Goal: Task Accomplishment & Management: Manage account settings

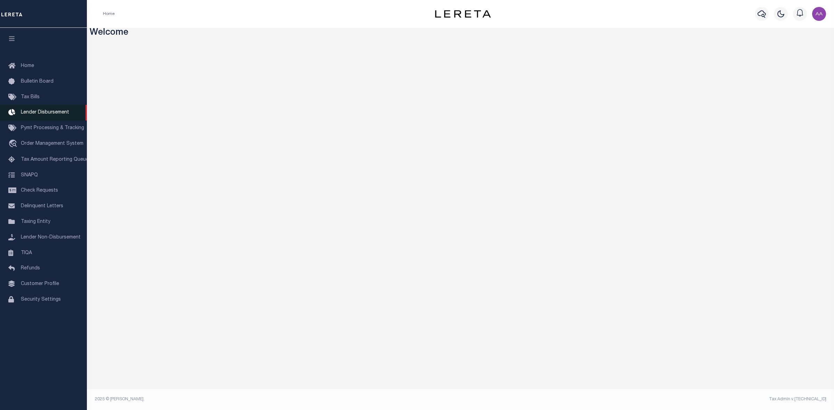
click at [49, 115] on span "Lender Disbursement" at bounding box center [45, 112] width 48 height 5
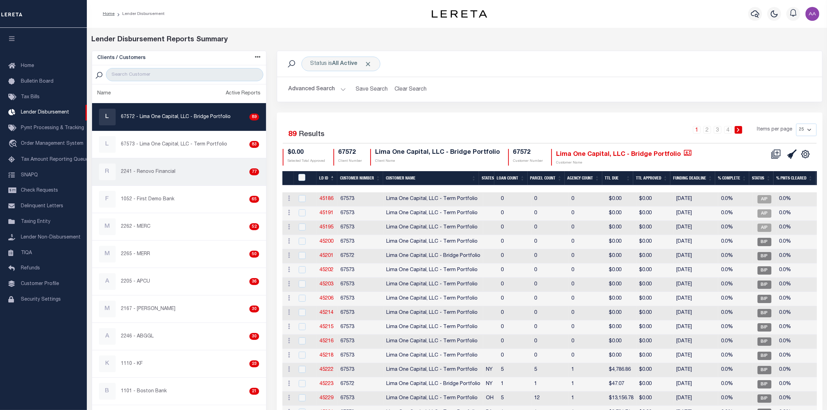
click at [155, 176] on p "2241 - Renovo Financial" at bounding box center [148, 172] width 55 height 7
checkbox input "true"
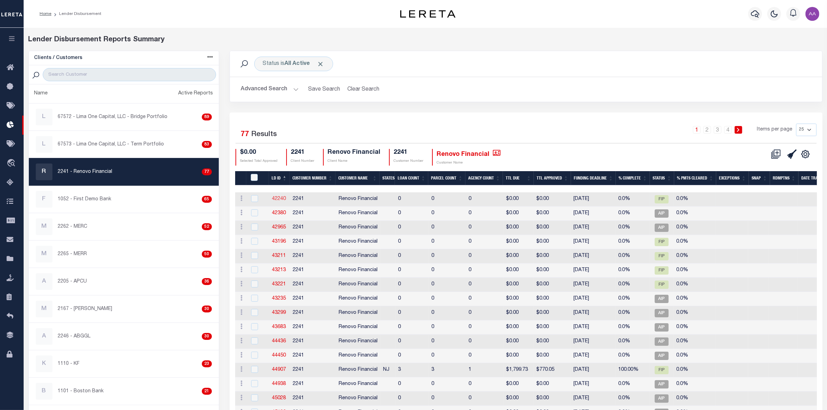
click at [280, 197] on link "42240" at bounding box center [279, 199] width 14 height 5
checkbox input "true"
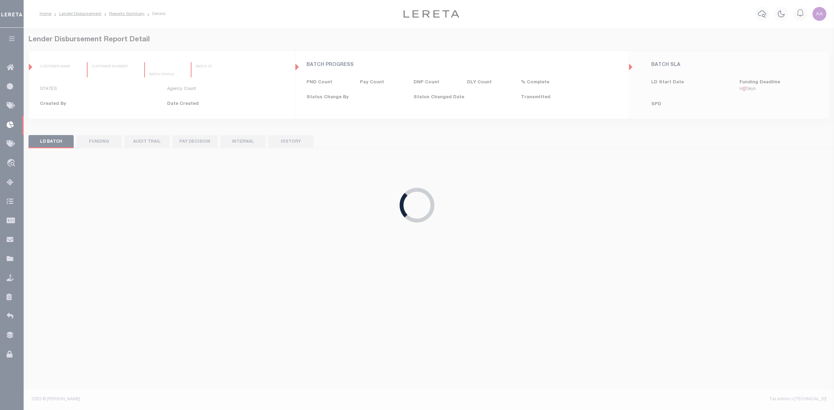
type input "$0.00"
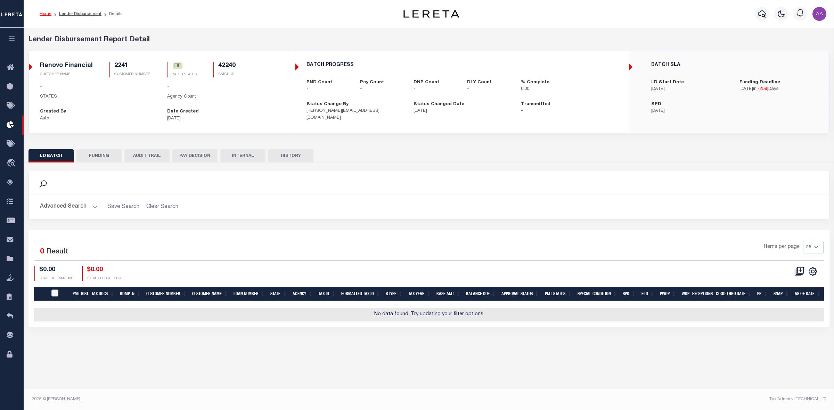
click at [110, 157] on button "FUNDING" at bounding box center [98, 155] width 45 height 13
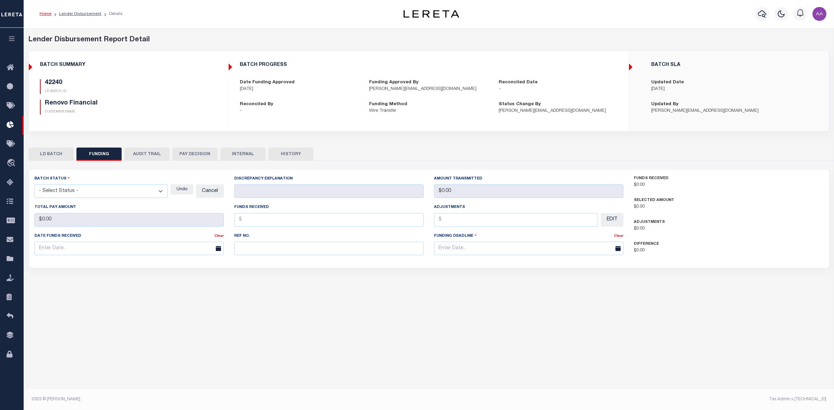
click at [147, 155] on button "AUDIT TRAIL" at bounding box center [146, 154] width 45 height 13
type input "Delay Payment 12.26.2024"
type input "$0"
type input "12/26/2024"
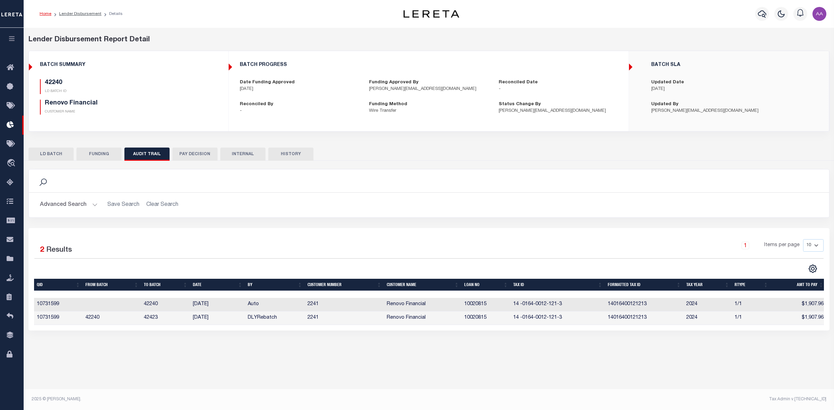
click at [38, 155] on button "LD BATCH" at bounding box center [50, 154] width 45 height 13
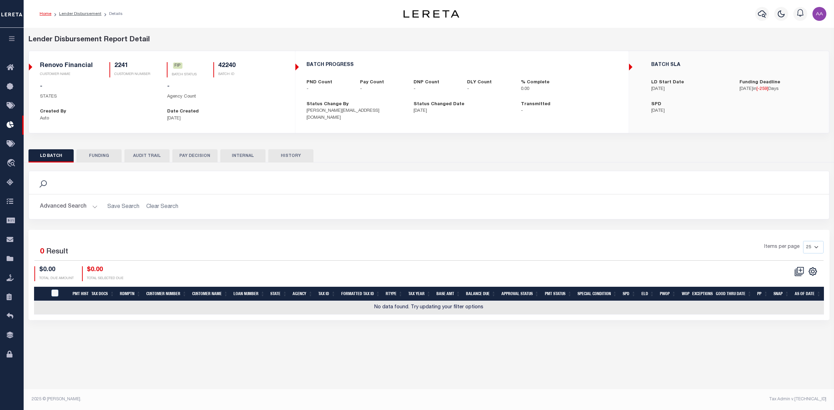
click at [94, 156] on button "FUNDING" at bounding box center [98, 155] width 45 height 13
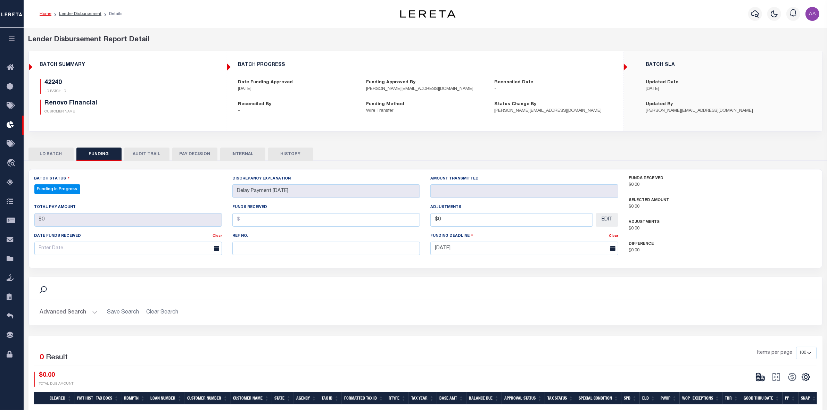
click at [56, 157] on button "LD BATCH" at bounding box center [50, 154] width 45 height 13
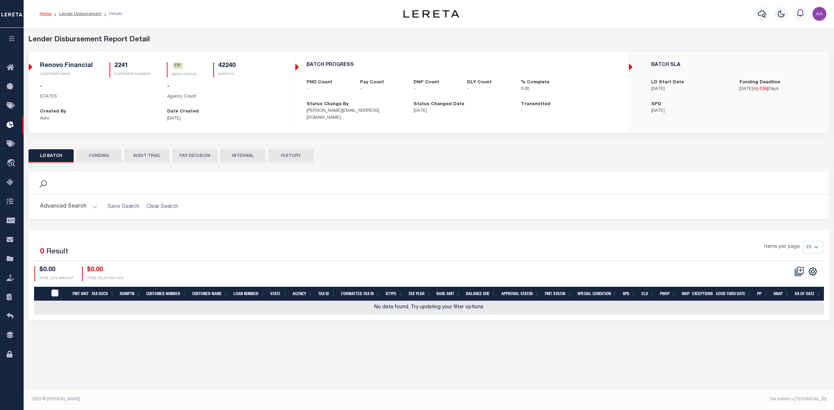
click at [153, 154] on button "AUDIT TRAIL" at bounding box center [146, 155] width 45 height 13
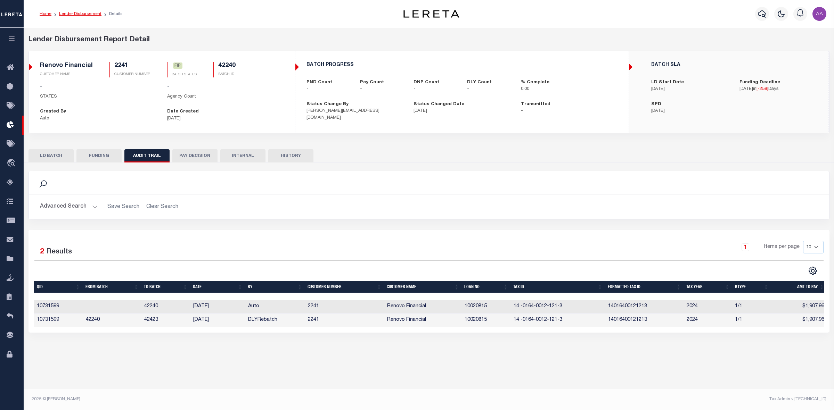
click at [76, 15] on link "Lender Disbursement" at bounding box center [80, 14] width 42 height 4
checkbox input "true"
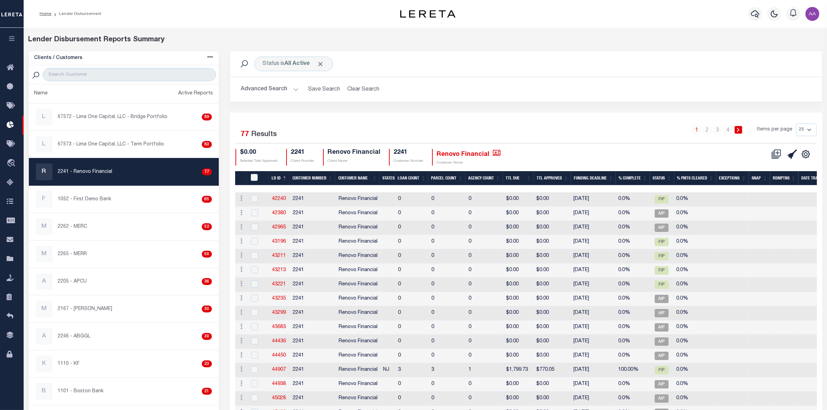
scroll to position [43, 0]
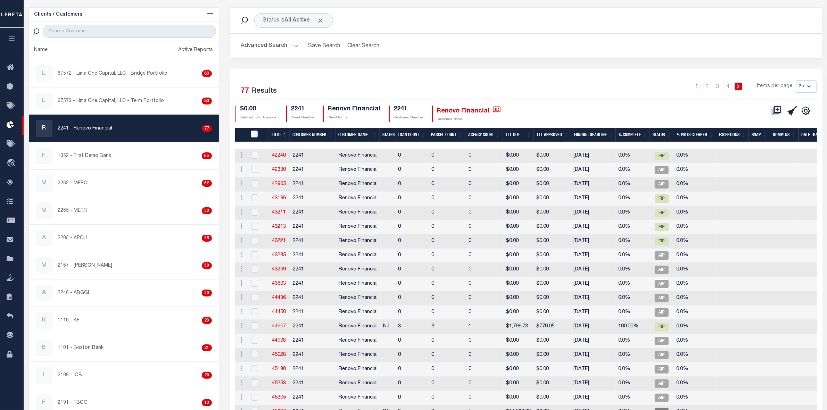
click at [279, 328] on link "44907" at bounding box center [279, 326] width 14 height 5
checkbox input "true"
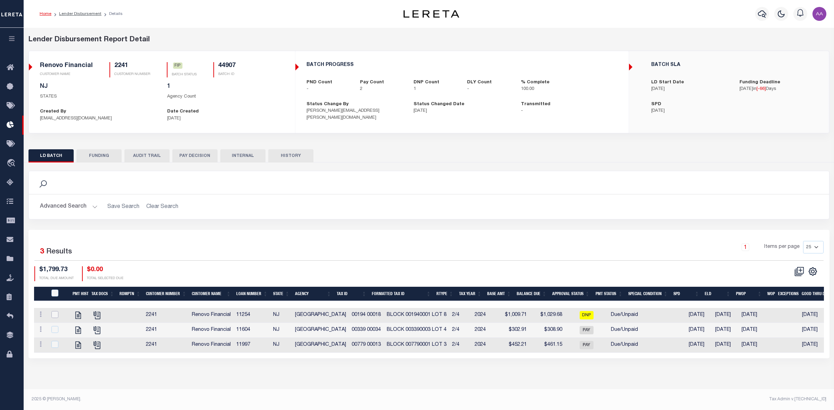
click at [54, 318] on input "checkbox" at bounding box center [54, 314] width 7 height 7
checkbox input "true"
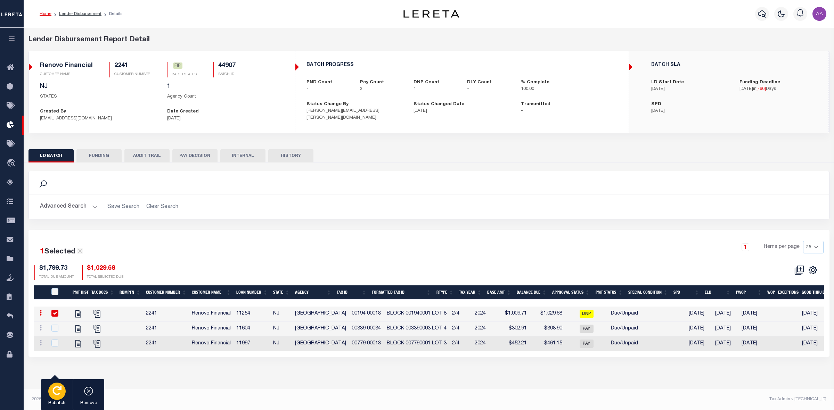
click at [55, 396] on div "button" at bounding box center [56, 391] width 17 height 17
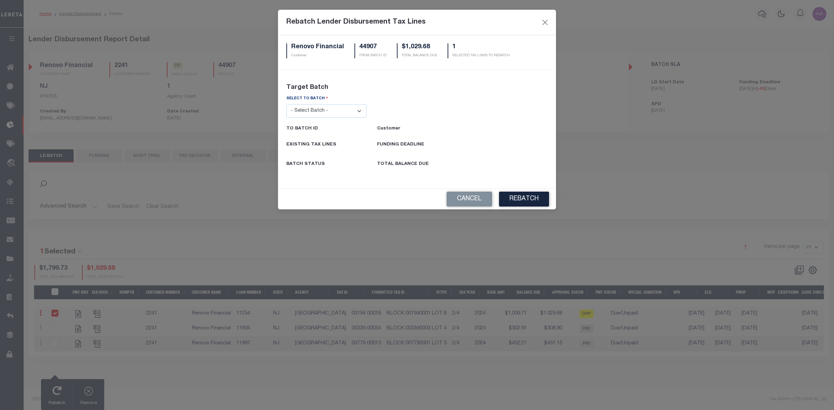
click at [332, 110] on select "- Select Batch - 26663 26855 26956 27025 27280 27289 27451 27735 27752 27755 27…" at bounding box center [326, 111] width 80 height 14
click at [480, 82] on div "Renovo Financial Customer 44907 FROM BATCH ID $1,029.68 TOTAL BALANCE DUE 1 SEL…" at bounding box center [417, 112] width 278 height 154
drag, startPoint x: 369, startPoint y: 148, endPoint x: 461, endPoint y: 153, distance: 91.9
click at [461, 153] on div "SELECT TO BATCH - Select Batch - 26663 26855 26956 27025 27280 27289 27451 2773…" at bounding box center [417, 137] width 272 height 85
click at [394, 162] on h5 "TOTAL BALANCE DUE" at bounding box center [403, 165] width 52 height 6
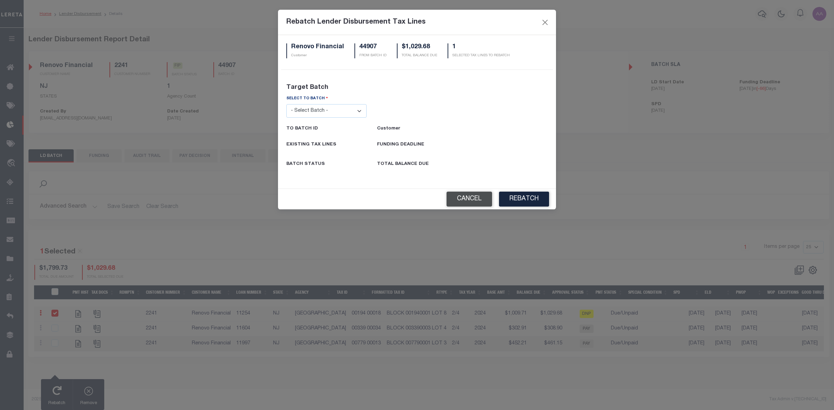
click at [463, 200] on button "Cancel" at bounding box center [470, 199] width 46 height 15
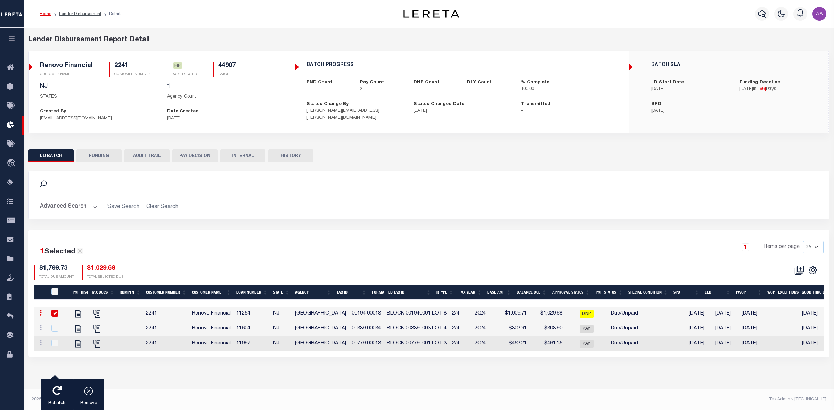
click at [222, 66] on h5 "44907" at bounding box center [226, 66] width 17 height 8
copy h5 "44907"
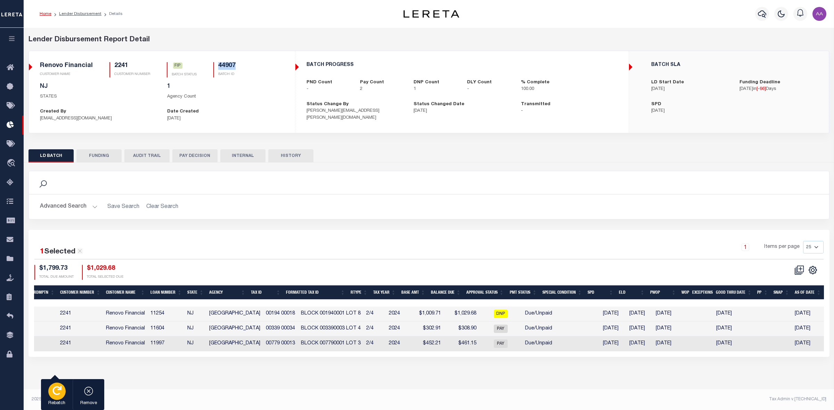
click at [58, 392] on icon "button" at bounding box center [56, 390] width 9 height 9
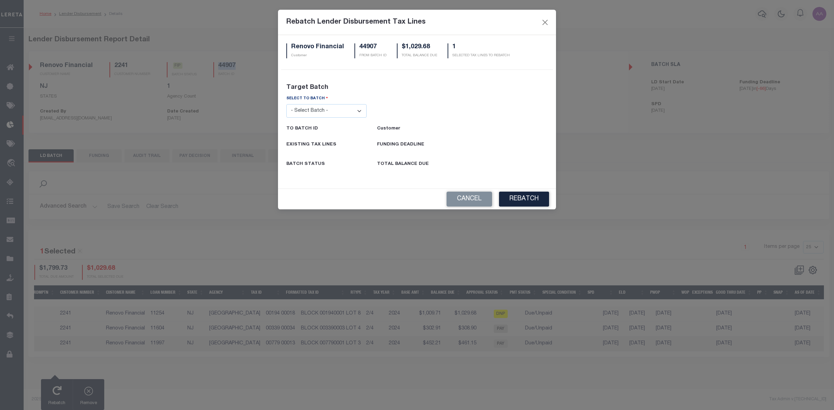
click at [348, 112] on select "- Select Batch - 26663 26855 26956 27025 27280 27289 27451 27735 27752 27755 27…" at bounding box center [326, 111] width 80 height 14
select select "27280"
click at [286, 104] on select "- Select Batch - 26663 26855 26956 27025 27280 27289 27451 27735 27752 27755 27…" at bounding box center [326, 111] width 80 height 14
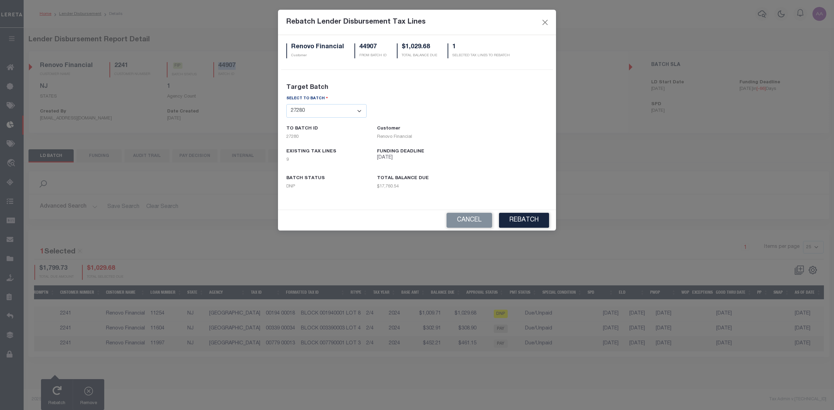
click at [463, 221] on button "Cancel" at bounding box center [470, 220] width 46 height 15
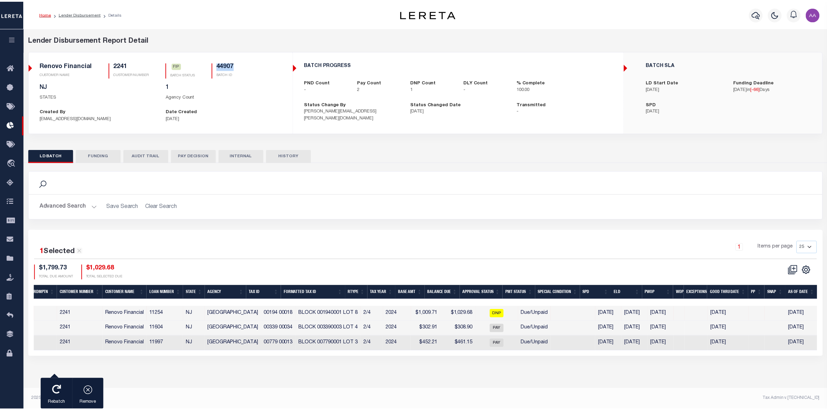
scroll to position [0, 0]
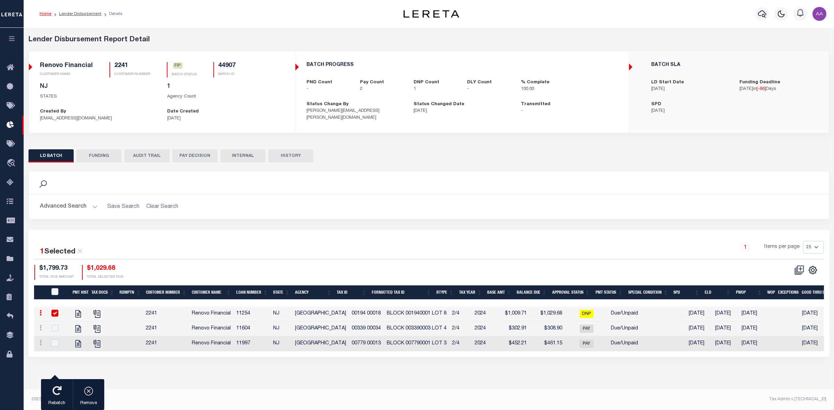
click at [249, 214] on h2 "Advanced Search Save Search Clear Search" at bounding box center [428, 207] width 789 height 14
click at [74, 12] on link "Lender Disbursement" at bounding box center [80, 14] width 42 height 4
checkbox input "true"
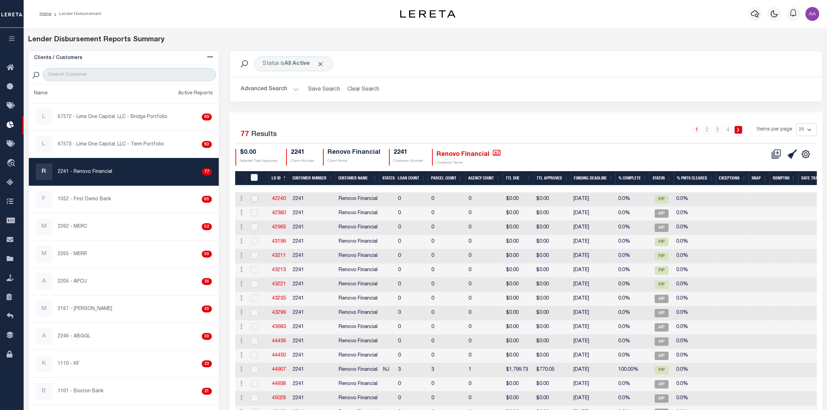
click at [254, 197] on input "checkbox" at bounding box center [254, 198] width 7 height 7
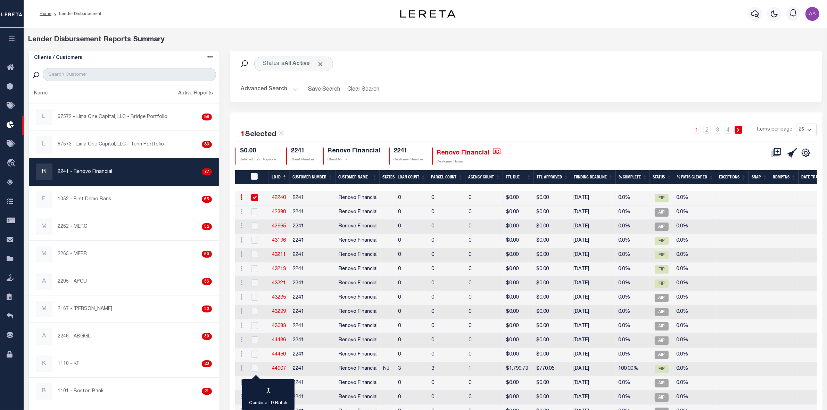
click at [240, 196] on link at bounding box center [242, 199] width 8 height 6
click at [271, 398] on div "button" at bounding box center [268, 391] width 17 height 17
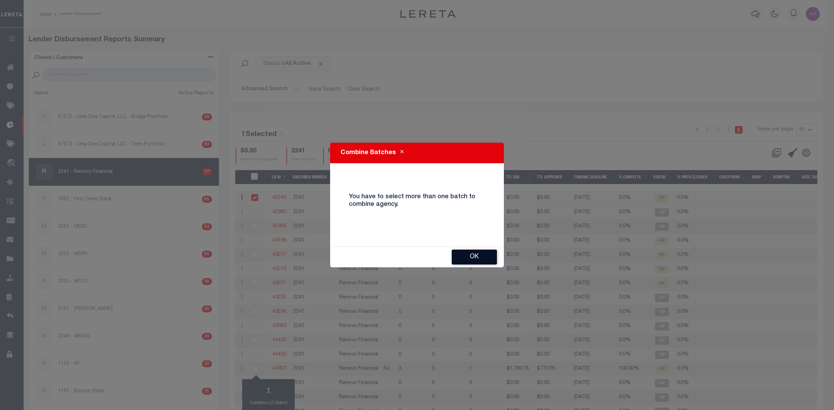
click at [470, 254] on button "Ok" at bounding box center [474, 257] width 45 height 15
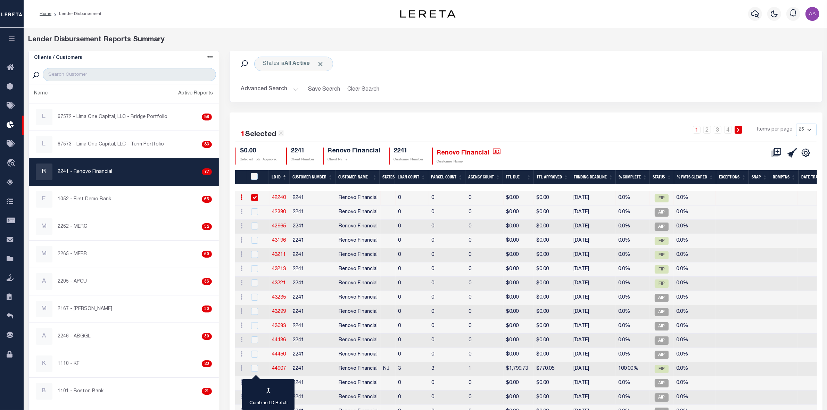
click at [256, 195] on input "checkbox" at bounding box center [254, 197] width 7 height 7
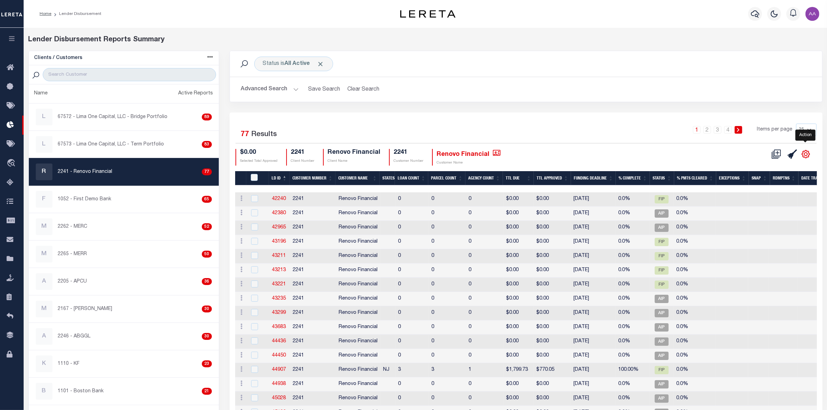
click at [804, 155] on icon "" at bounding box center [806, 154] width 9 height 9
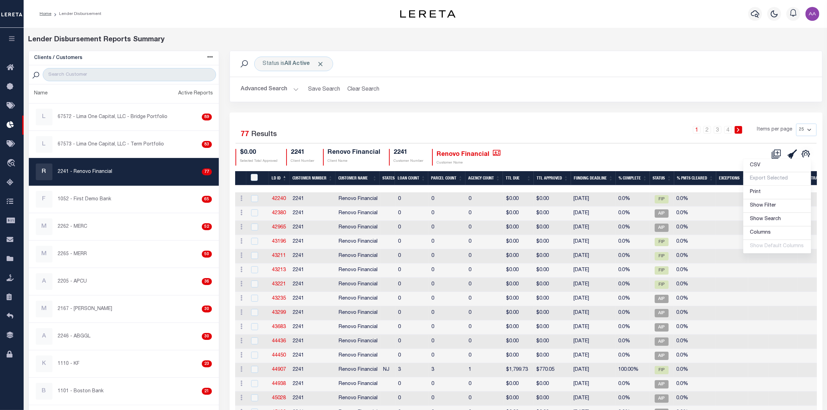
click at [629, 137] on div "1 2 3 4 Items per page 25 50 100 200" at bounding box center [599, 133] width 433 height 18
click at [254, 196] on input "checkbox" at bounding box center [254, 198] width 7 height 7
checkbox input "true"
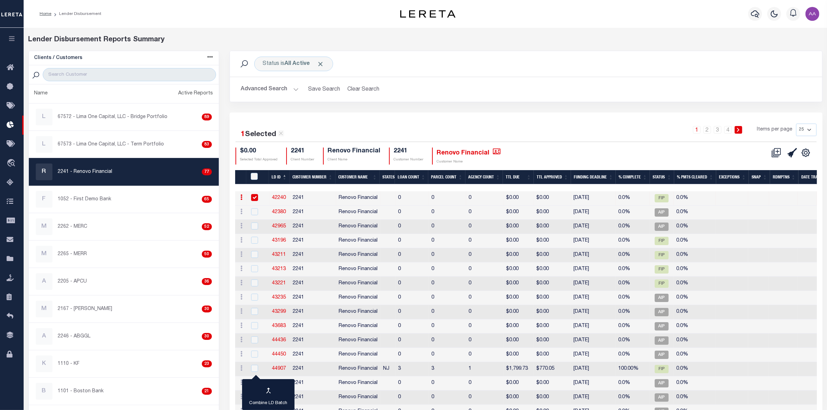
click at [243, 198] on link at bounding box center [242, 199] width 8 height 6
click at [280, 198] on link "42240" at bounding box center [279, 198] width 14 height 5
checkbox input "true"
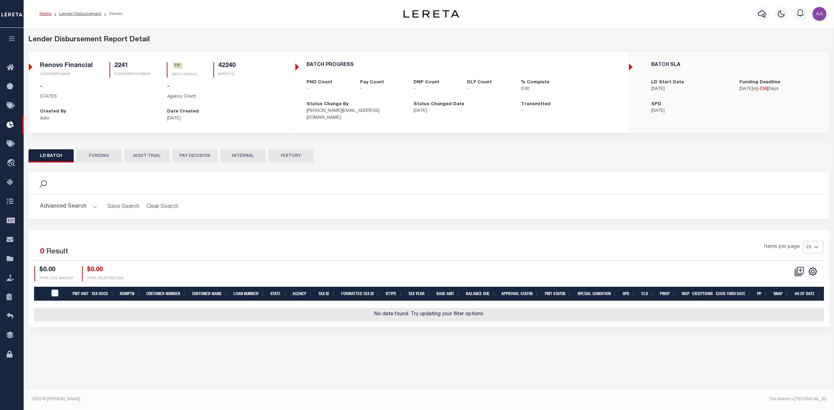
click at [77, 11] on li "Lender Disbursement" at bounding box center [76, 14] width 50 height 6
click at [76, 12] on link "Lender Disbursement" at bounding box center [80, 14] width 42 height 4
checkbox input "true"
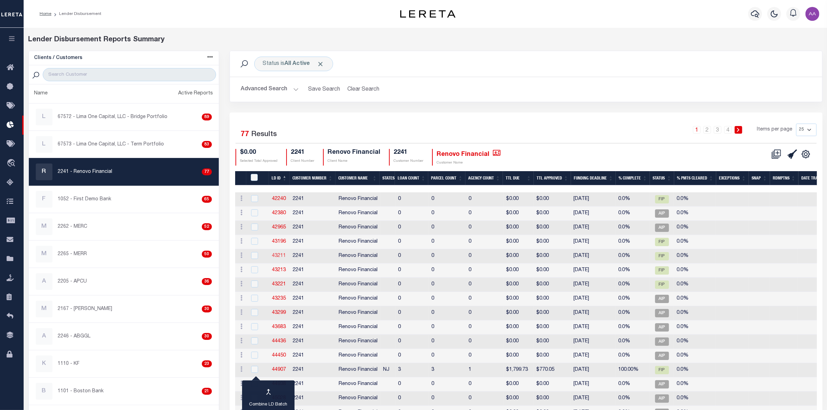
click at [277, 258] on link "43211" at bounding box center [279, 256] width 14 height 5
checkbox input "true"
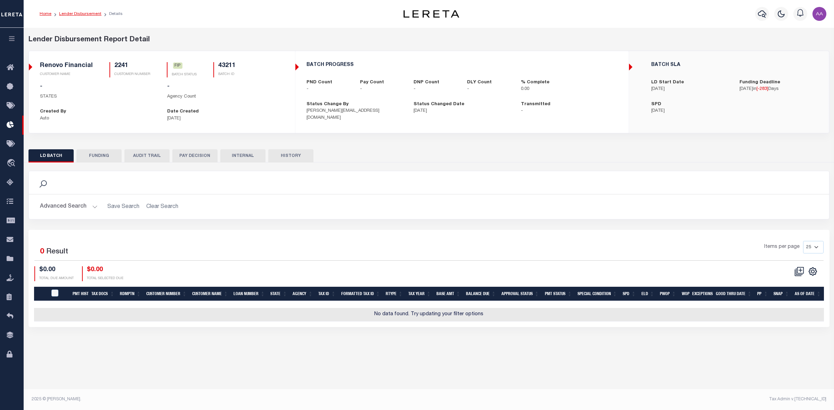
click at [79, 15] on link "Lender Disbursement" at bounding box center [80, 14] width 42 height 4
checkbox input "true"
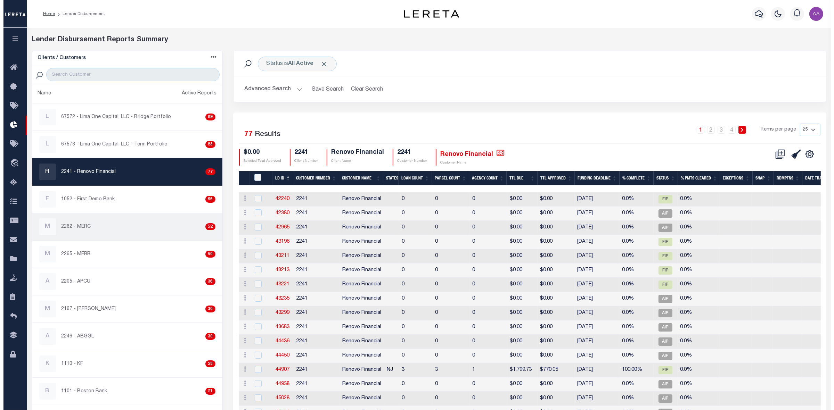
scroll to position [174, 0]
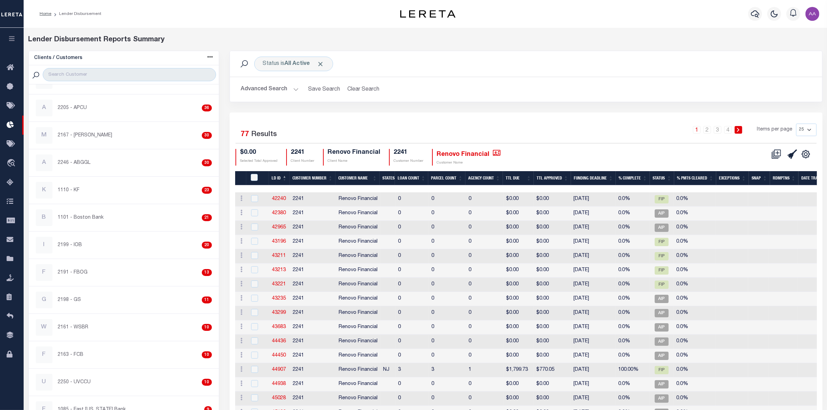
click at [516, 173] on th "Ttl Due" at bounding box center [518, 178] width 31 height 14
click at [514, 178] on th "Ttl Due" at bounding box center [518, 178] width 31 height 14
click at [280, 197] on link "45436" at bounding box center [279, 199] width 14 height 5
checkbox input "true"
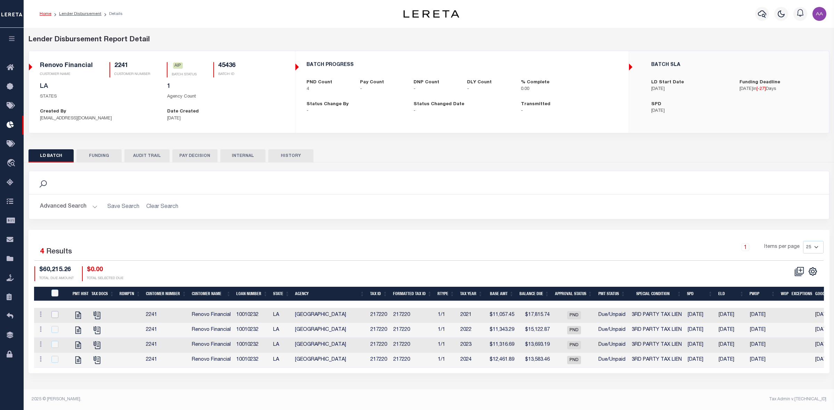
click at [54, 315] on input "checkbox" at bounding box center [54, 314] width 7 height 7
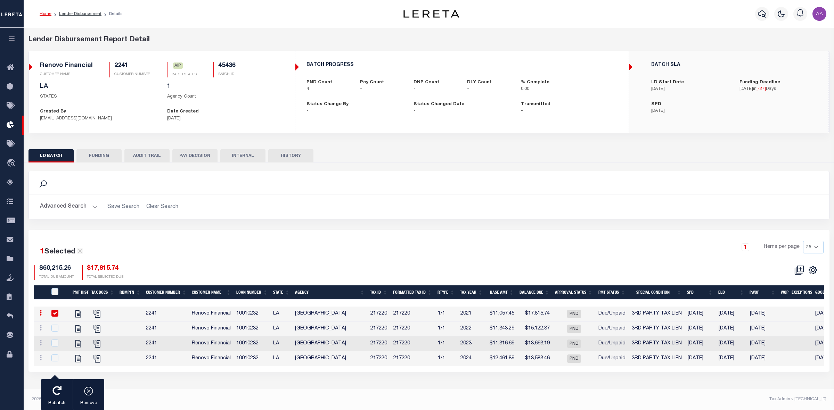
drag, startPoint x: 55, startPoint y: 317, endPoint x: 41, endPoint y: 316, distance: 14.3
click at [55, 316] on input "checkbox" at bounding box center [54, 313] width 7 height 7
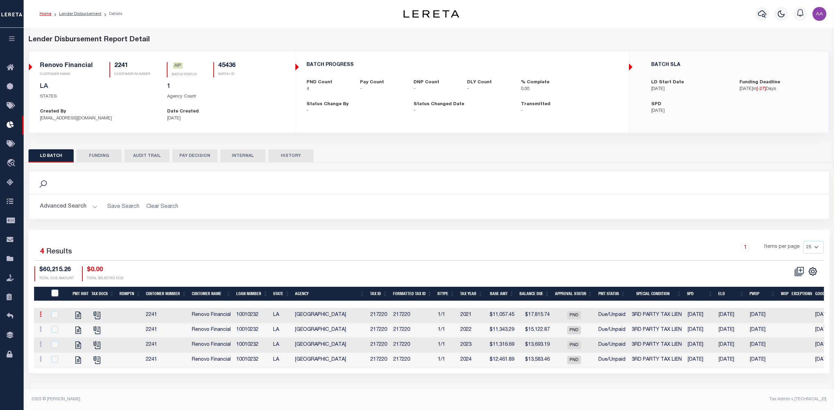
click at [40, 316] on icon at bounding box center [41, 315] width 2 height 6
click at [172, 271] on div "$60,215.26 TOTAL DUE AMOUNT $0.00 TOTAL SELECTED DUE" at bounding box center [231, 274] width 395 height 15
click at [55, 318] on input "checkbox" at bounding box center [54, 314] width 7 height 7
checkbox input "true"
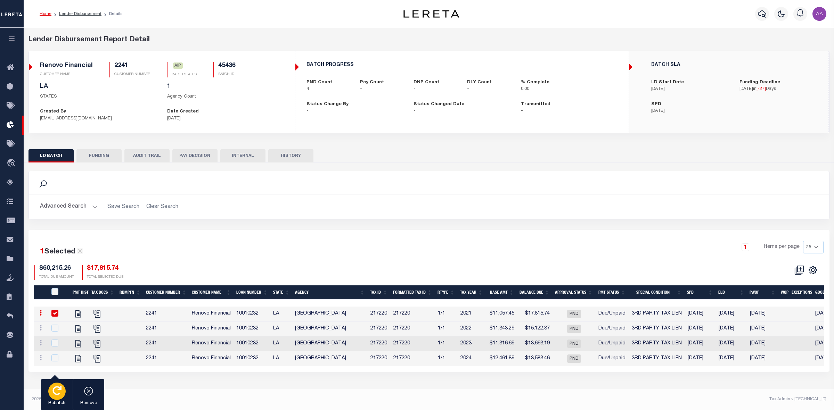
click at [54, 397] on div "button" at bounding box center [56, 391] width 17 height 17
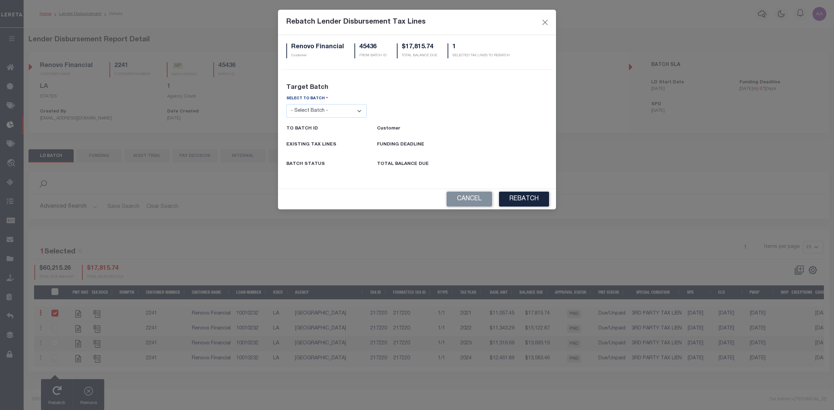
click at [331, 119] on div "SELECT TO BATCH - Select Batch - 26663 26855 26956 27025 27280 27289 27451 2773…" at bounding box center [417, 137] width 272 height 85
click at [334, 116] on select "- Select Batch - 26663 26855 26956 27025 27280 27289 27451 27735 27752 27755 27…" at bounding box center [326, 111] width 80 height 14
click at [465, 199] on button "Cancel" at bounding box center [470, 199] width 46 height 15
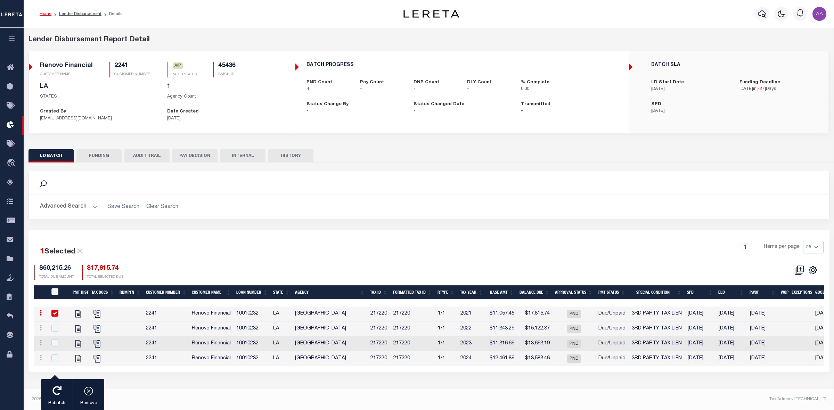
click at [8, 40] on icon "button" at bounding box center [12, 38] width 8 height 6
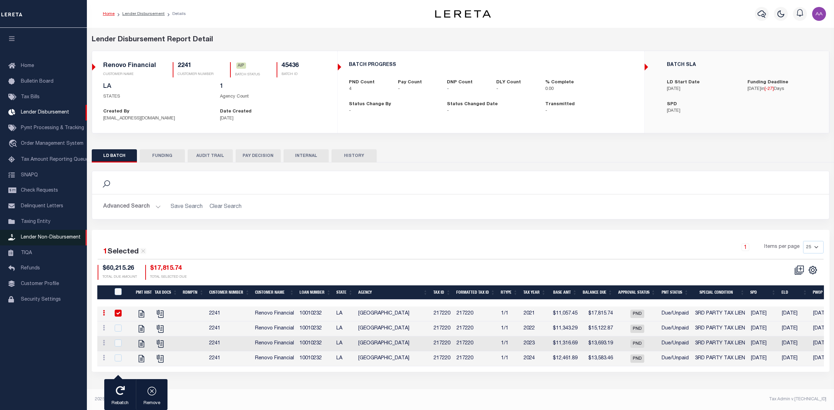
click at [48, 240] on span "Lender Non-Disbursement" at bounding box center [51, 237] width 60 height 5
click at [141, 12] on link "Lender Disbursement" at bounding box center [143, 14] width 42 height 4
checkbox input "true"
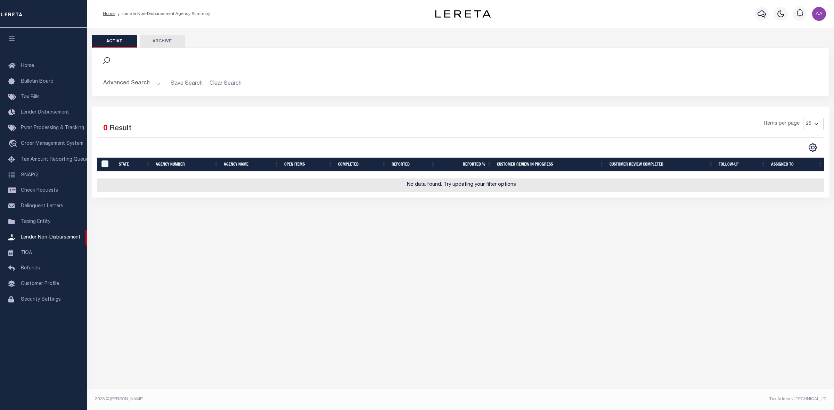
click at [134, 85] on button "Advanced Search" at bounding box center [132, 84] width 58 height 14
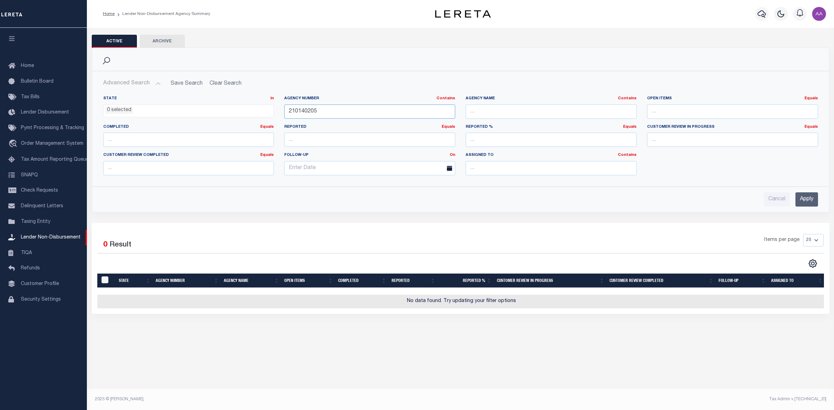
drag, startPoint x: 341, startPoint y: 108, endPoint x: 278, endPoint y: 110, distance: 62.6
click at [278, 110] on div "State In In AK AL AR AZ CA CO CT DC DE FL GA GU HI IA ID IL IN KS KY LA MA MD M…" at bounding box center [460, 138] width 725 height 85
click at [805, 200] on input "Apply" at bounding box center [807, 200] width 23 height 14
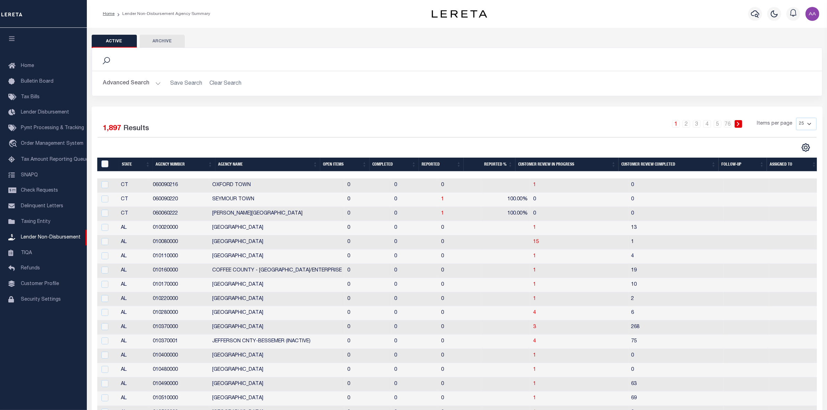
click at [531, 242] on td "15" at bounding box center [580, 243] width 98 height 14
checkbox input "true"
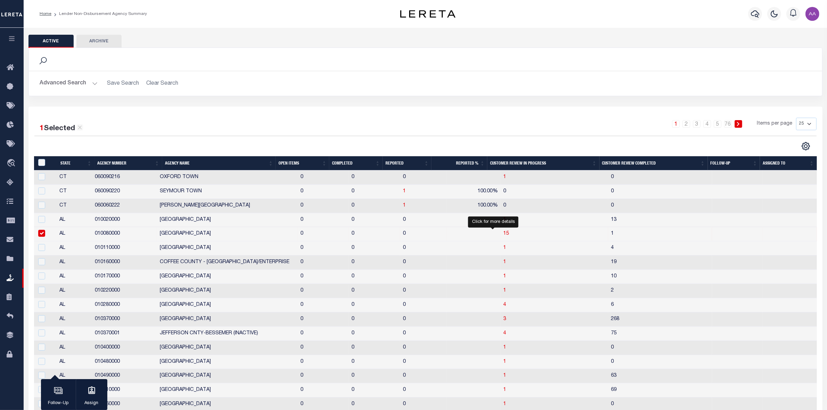
click at [504, 234] on span "15" at bounding box center [507, 233] width 6 height 5
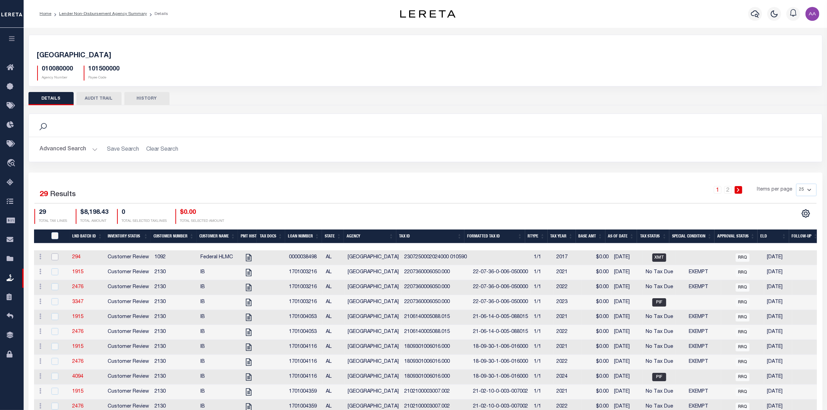
click at [54, 259] on input "checkbox" at bounding box center [54, 257] width 7 height 7
checkbox input "true"
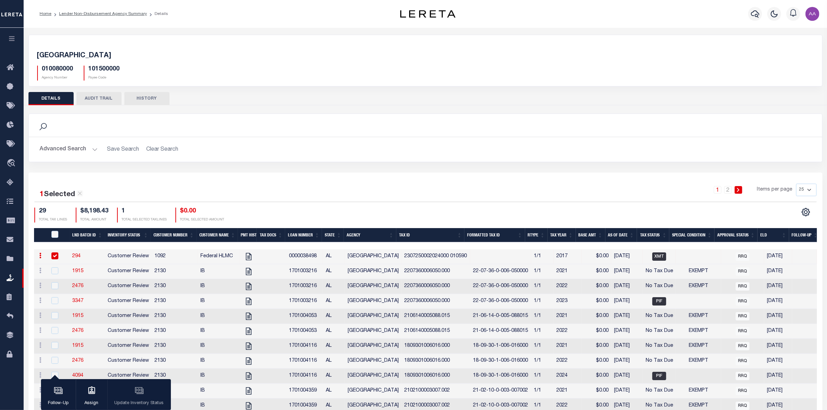
click at [294, 186] on div "1 2 Items per page 25 50 100 200" at bounding box center [525, 193] width 585 height 18
click at [40, 257] on icon at bounding box center [41, 256] width 2 height 6
click at [438, 150] on h2 "Advanced Search Save Search Clear Search" at bounding box center [425, 150] width 783 height 14
drag, startPoint x: 456, startPoint y: 247, endPoint x: 718, endPoint y: 256, distance: 262.2
click at [718, 256] on tr "ACTIONS View Tax Line Detail Internal Comments 294 Customer Review 1092 Federal…" at bounding box center [460, 257] width 853 height 15
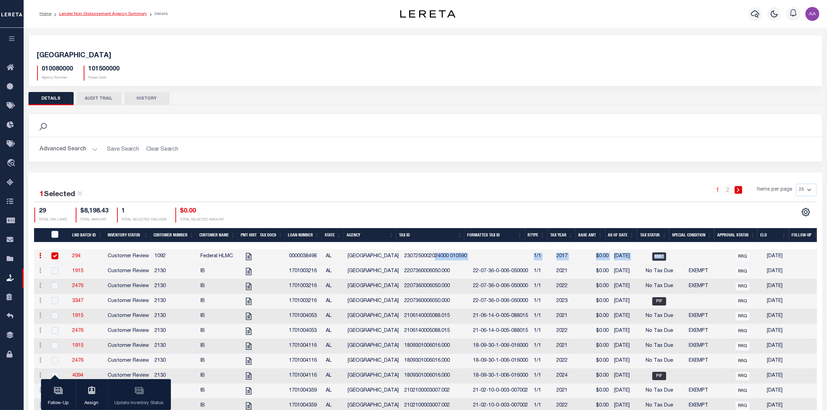
click at [121, 14] on link "Lender Non-Disbursement Agency Summary" at bounding box center [103, 14] width 88 height 4
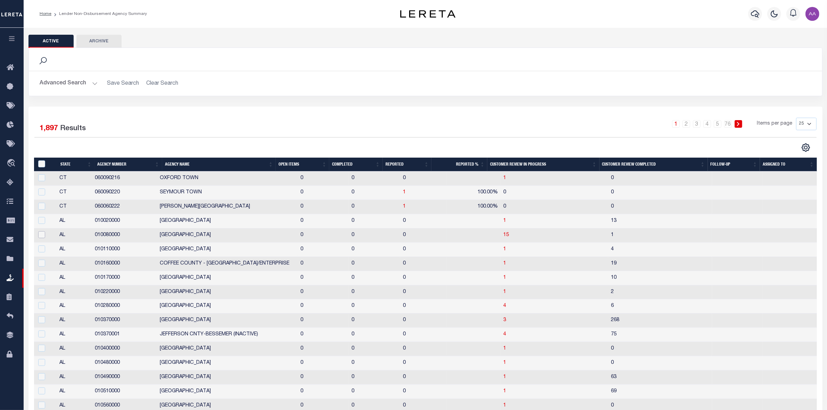
click at [42, 237] on input "checkbox" at bounding box center [41, 234] width 7 height 7
checkbox input "true"
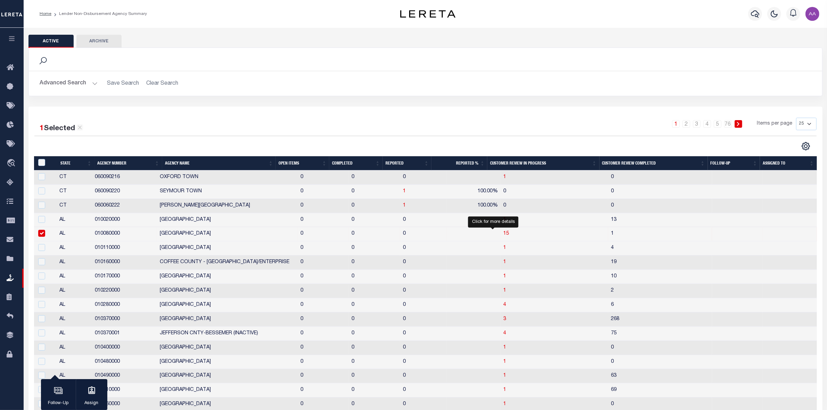
click at [504, 236] on span "15" at bounding box center [507, 233] width 6 height 5
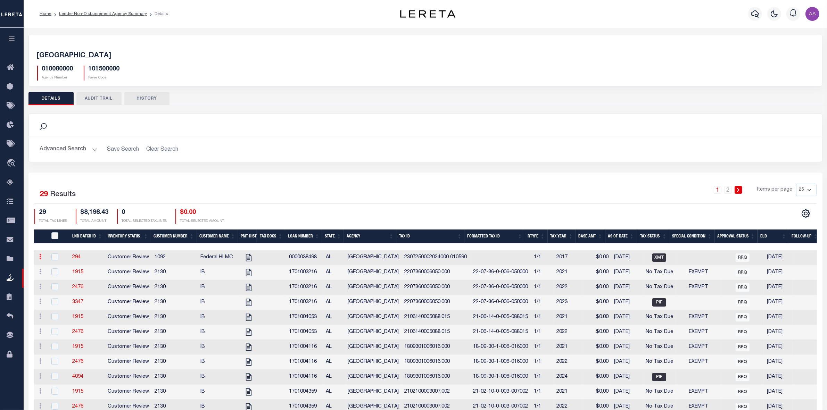
click at [40, 258] on icon at bounding box center [41, 257] width 2 height 6
click at [51, 256] on input "checkbox" at bounding box center [54, 257] width 7 height 7
checkbox input "true"
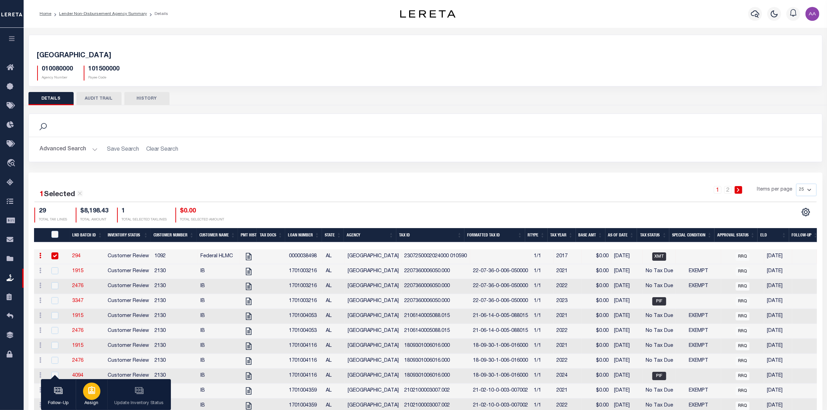
click at [91, 398] on div "button" at bounding box center [91, 391] width 17 height 17
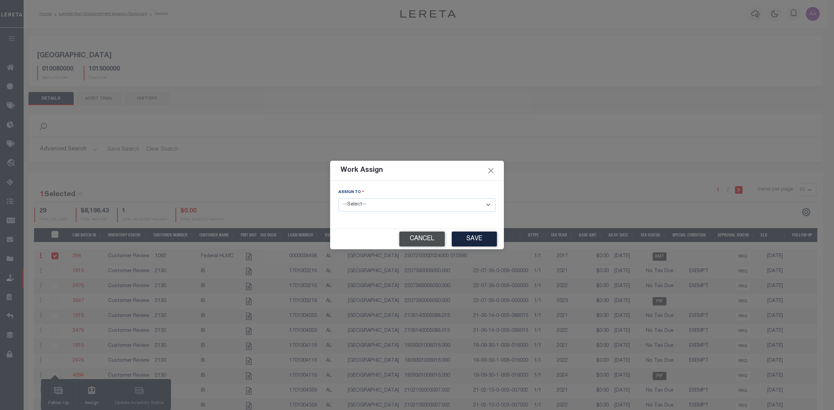
click at [407, 240] on button "Cancel" at bounding box center [422, 239] width 46 height 15
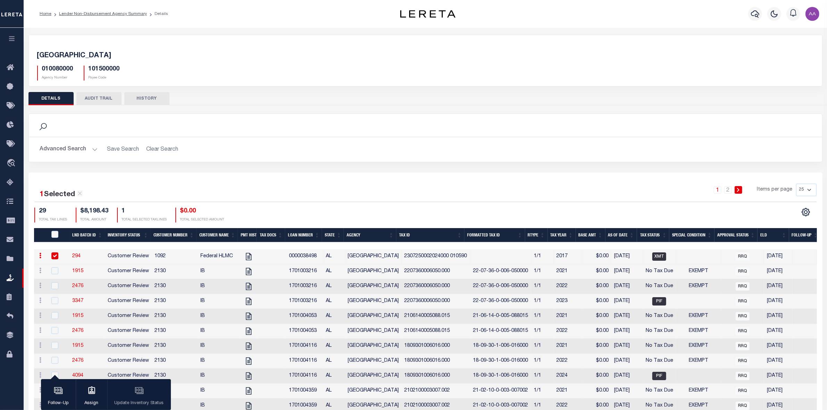
click at [241, 172] on div "Search Advanced Search Save Search Clear Search Equals" at bounding box center [425, 143] width 805 height 59
click at [108, 13] on link "Lender Non-Disbursement Agency Summary" at bounding box center [103, 14] width 88 height 4
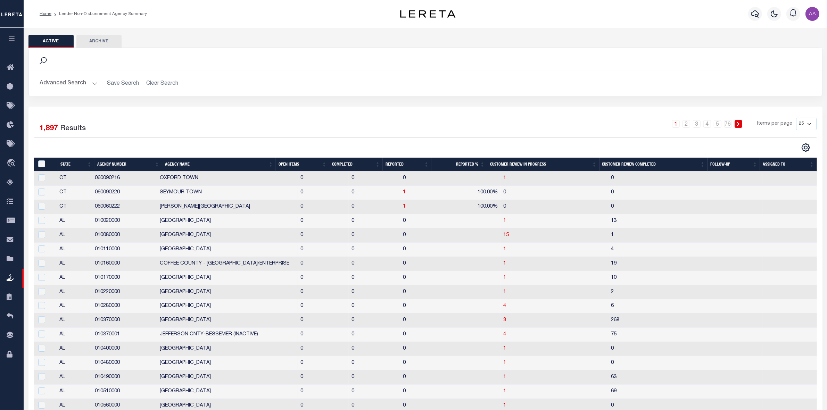
click at [288, 166] on th "Open Items" at bounding box center [303, 165] width 54 height 14
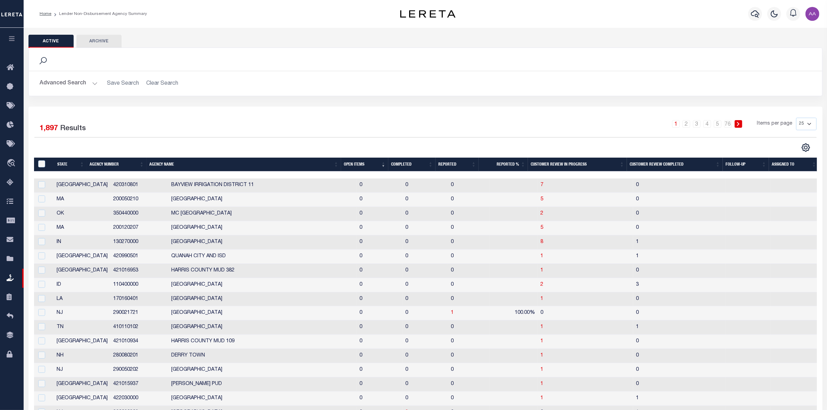
click at [360, 167] on th "Open Items" at bounding box center [364, 165] width 47 height 14
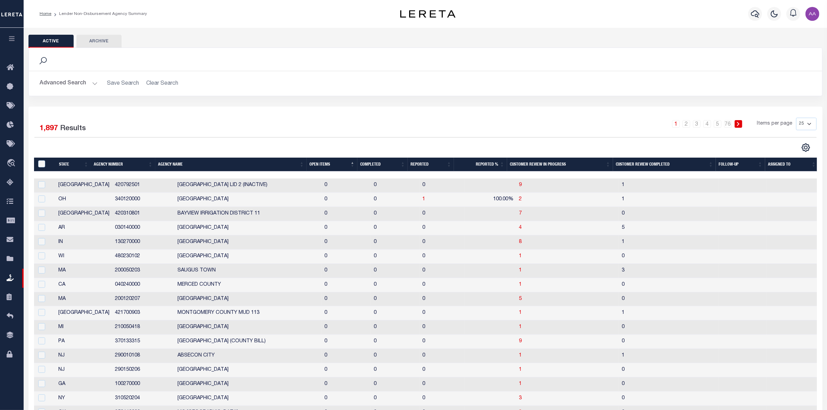
click at [327, 166] on th "Open Items" at bounding box center [332, 165] width 51 height 14
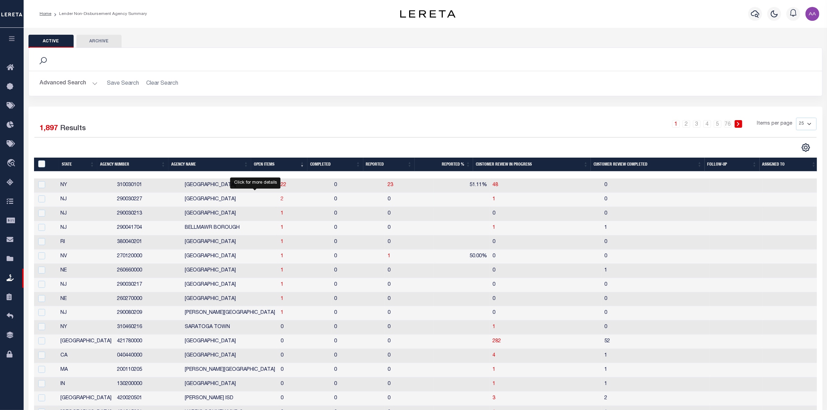
click at [281, 202] on span "2" at bounding box center [282, 199] width 3 height 5
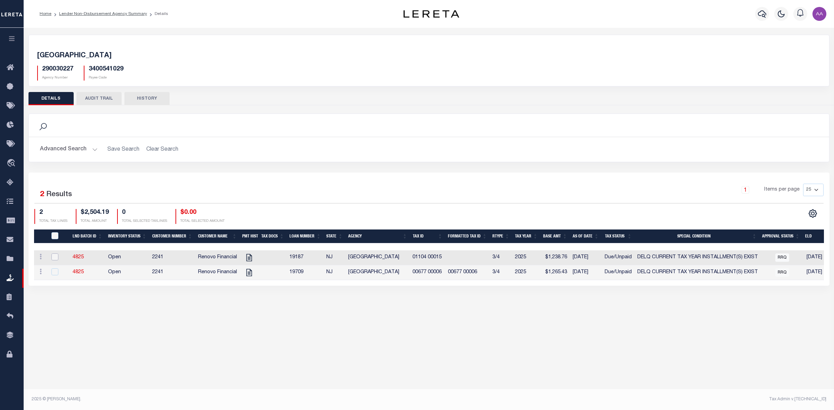
click at [56, 260] on input "checkbox" at bounding box center [54, 257] width 7 height 7
checkbox input "true"
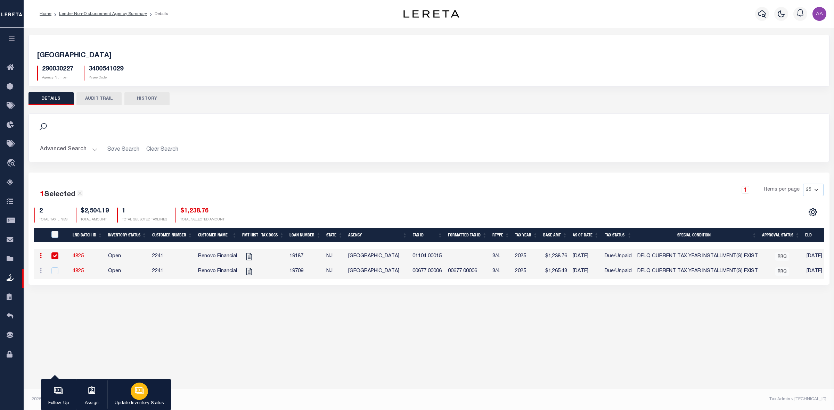
click at [143, 400] on p "Update Inventory Status" at bounding box center [139, 403] width 49 height 7
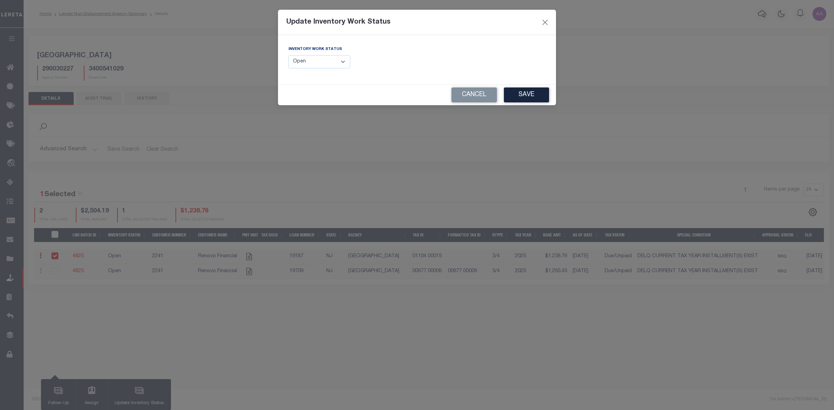
click at [317, 58] on select "--Select-- Open Completed Reported" at bounding box center [319, 62] width 62 height 14
select select "Completed"
click at [288, 55] on select "--Select-- Open Completed Reported" at bounding box center [319, 62] width 62 height 14
click at [523, 94] on button "Save" at bounding box center [526, 95] width 45 height 15
click at [229, 316] on div "Update Inventory Work Status Inventory Work Status --Select-- Open Completed Re…" at bounding box center [417, 205] width 834 height 410
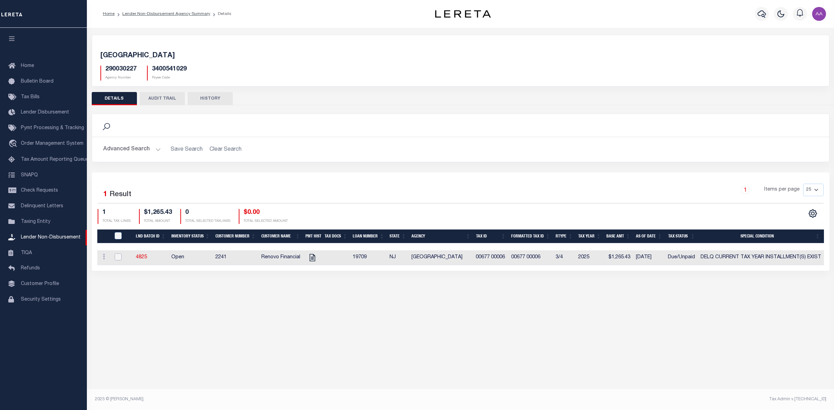
click at [117, 258] on input "checkbox" at bounding box center [118, 257] width 7 height 7
checkbox input "true"
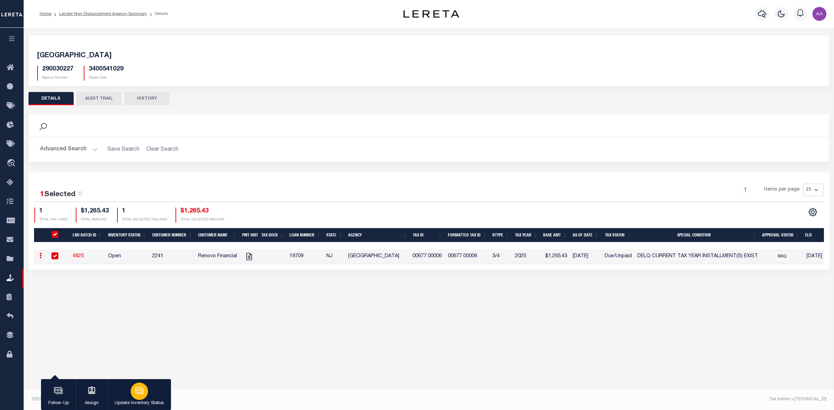
click at [130, 395] on button "Update Inventory Status" at bounding box center [139, 395] width 64 height 31
select select "Open"
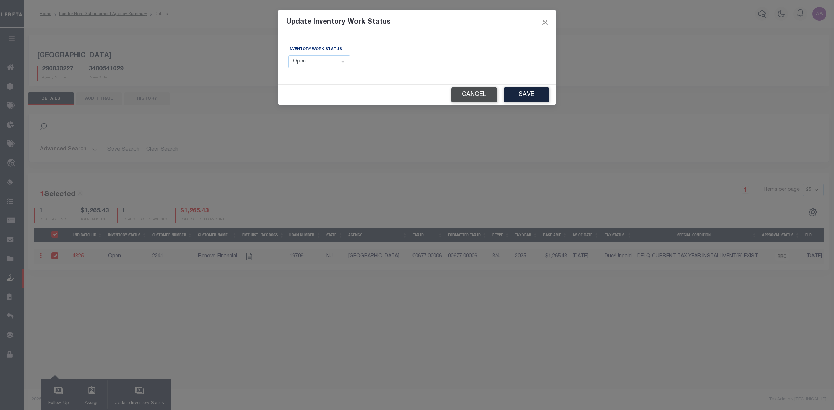
drag, startPoint x: 477, startPoint y: 97, endPoint x: 438, endPoint y: 98, distance: 39.0
click at [475, 96] on button "Cancel" at bounding box center [474, 95] width 46 height 15
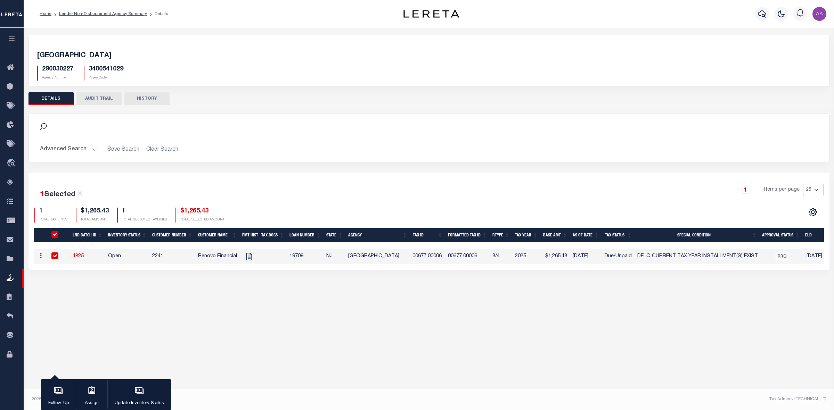
click at [48, 67] on h5 "290030227" at bounding box center [57, 70] width 31 height 8
copy h5 "290030227"
click at [78, 258] on link "4825" at bounding box center [78, 256] width 11 height 5
checkbox input "false"
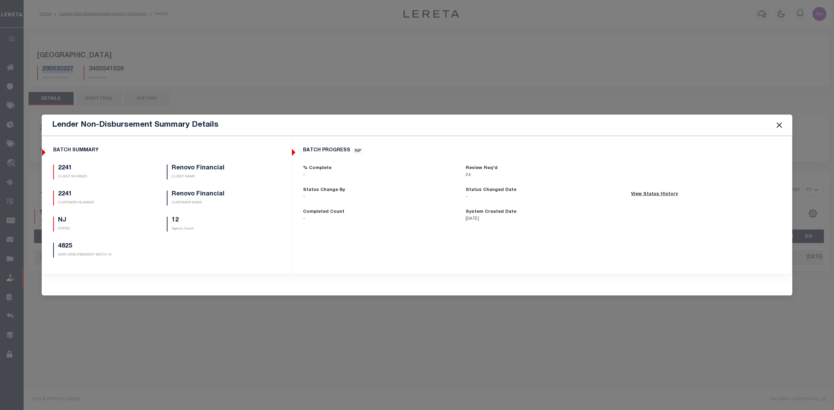
click at [780, 122] on button "Close" at bounding box center [779, 125] width 9 height 9
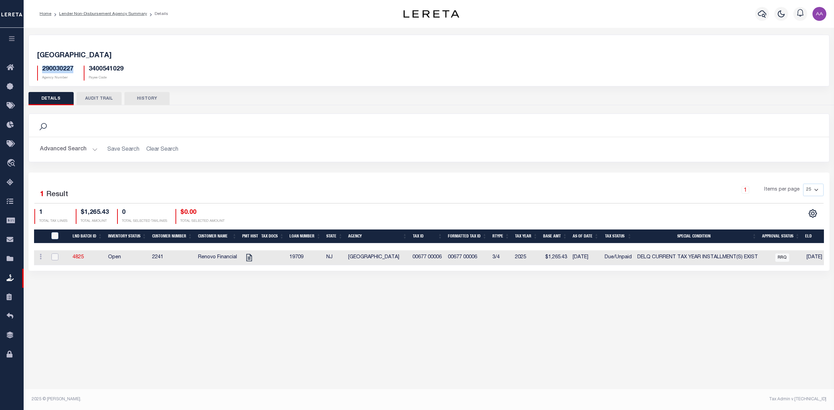
click at [54, 258] on input "checkbox" at bounding box center [54, 257] width 7 height 7
checkbox input "true"
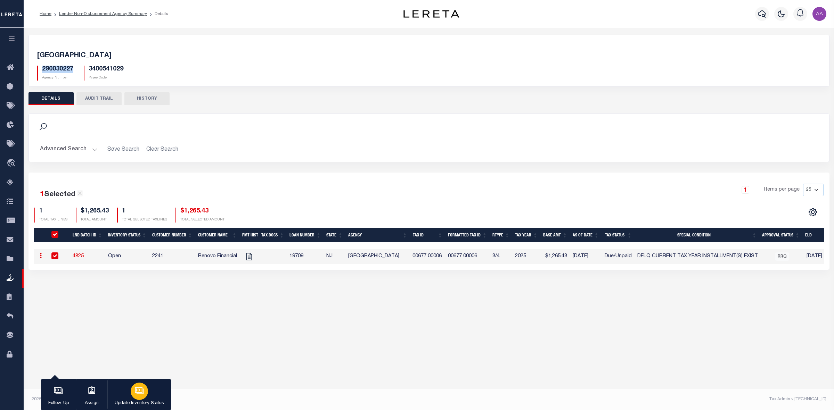
click at [143, 403] on p "Update Inventory Status" at bounding box center [139, 403] width 49 height 7
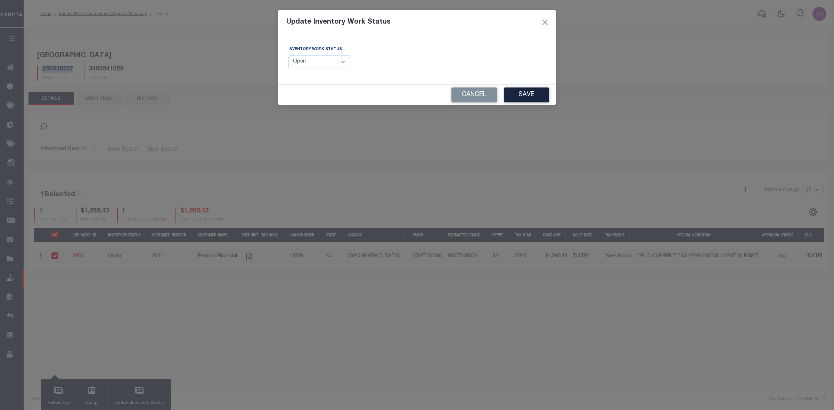
click at [308, 63] on select "--Select-- Open Completed Reported" at bounding box center [319, 62] width 62 height 14
select select "Completed"
click at [288, 55] on select "--Select-- Open Completed Reported" at bounding box center [319, 62] width 62 height 14
click at [511, 92] on button "Save" at bounding box center [526, 95] width 45 height 15
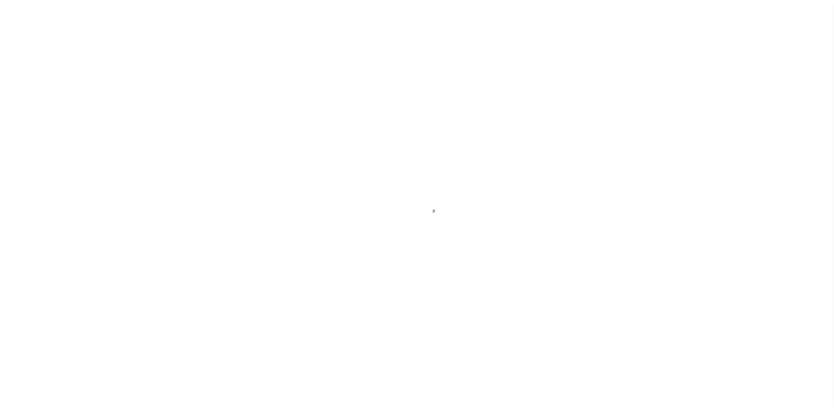
select select
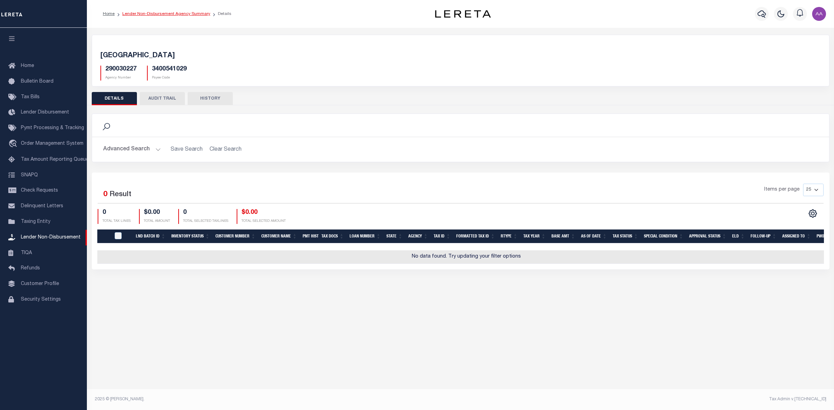
click at [178, 12] on link "Lender Non-Disbursement Agency Summary" at bounding box center [166, 14] width 88 height 4
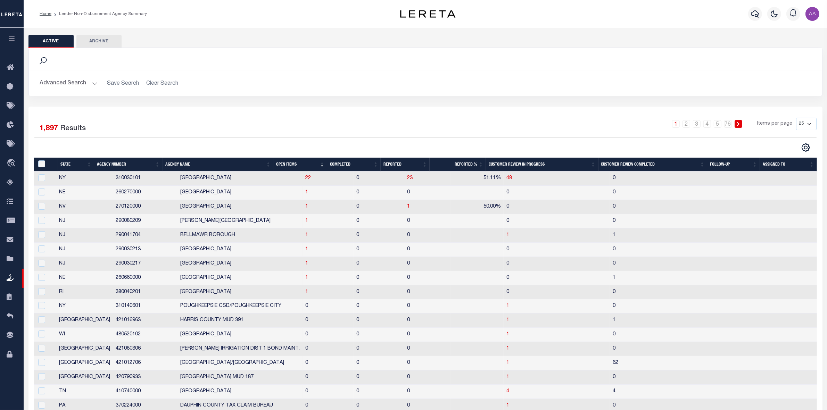
click at [46, 83] on button "Advanced Search" at bounding box center [69, 84] width 58 height 14
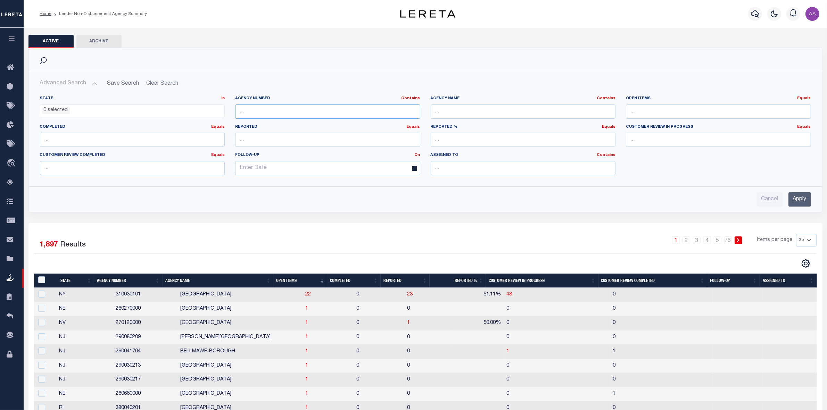
click at [251, 105] on input "text" at bounding box center [327, 112] width 185 height 14
paste input "290030227"
type input "290030227"
click at [797, 203] on input "Apply" at bounding box center [800, 200] width 23 height 14
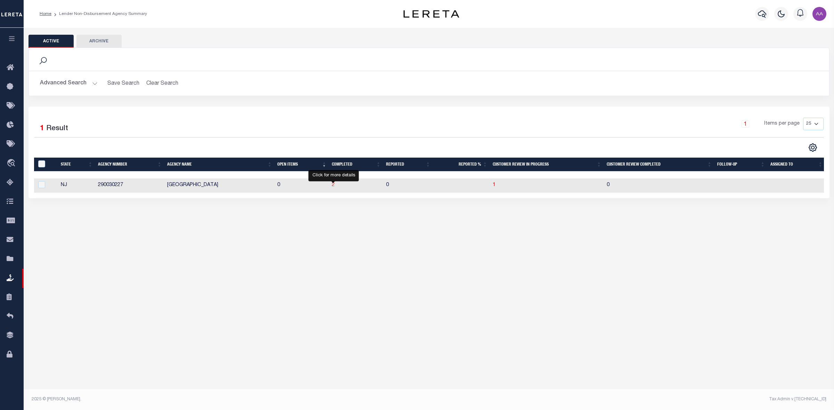
click at [333, 188] on span "2" at bounding box center [333, 185] width 3 height 5
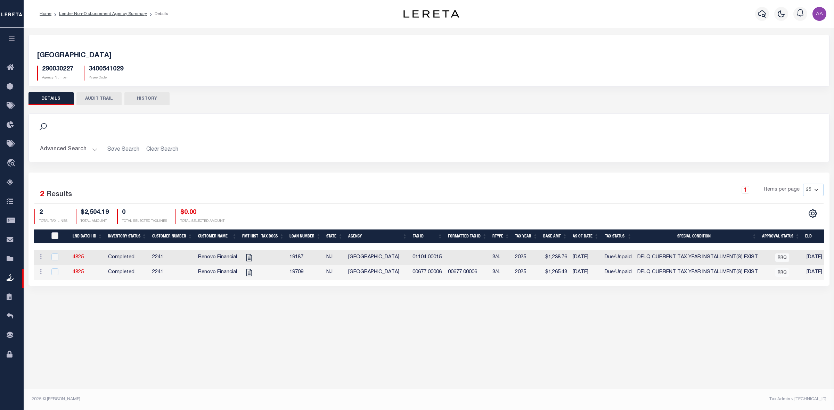
click at [56, 235] on input "QID" at bounding box center [54, 236] width 7 height 7
checkbox input "true"
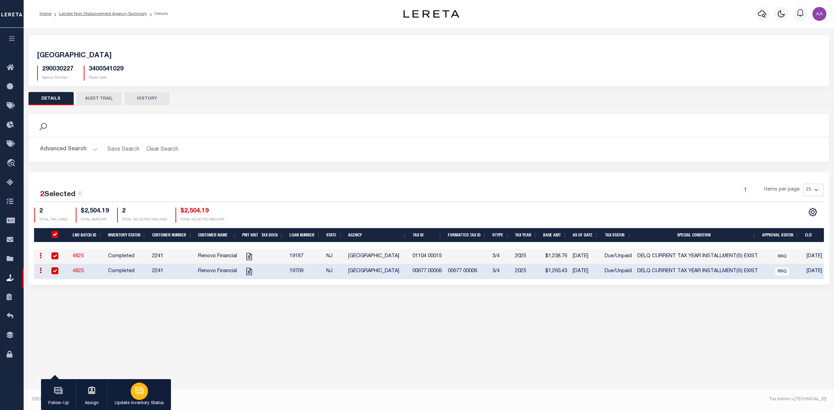
click at [141, 396] on div "button" at bounding box center [139, 391] width 17 height 17
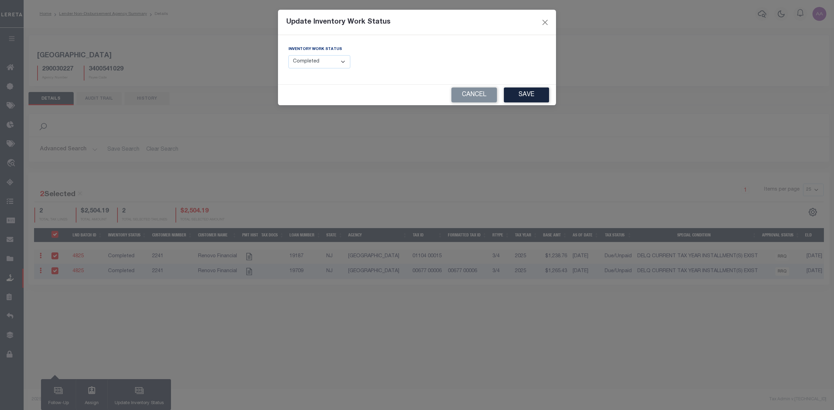
click at [329, 61] on select "--Select-- Open Completed Reported" at bounding box center [319, 62] width 62 height 14
select select "Reported"
click at [288, 55] on select "--Select-- Open Completed Reported" at bounding box center [319, 62] width 62 height 14
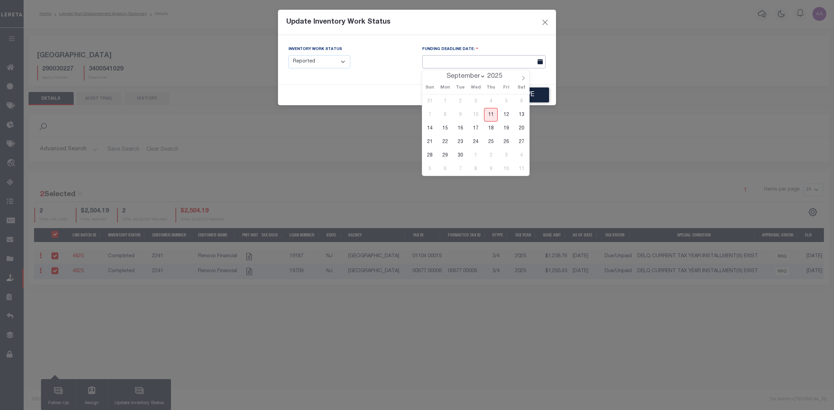
click at [482, 59] on input "text" at bounding box center [483, 62] width 123 height 14
click at [463, 129] on span "16" at bounding box center [461, 129] width 14 height 14
type input "09/16/2025"
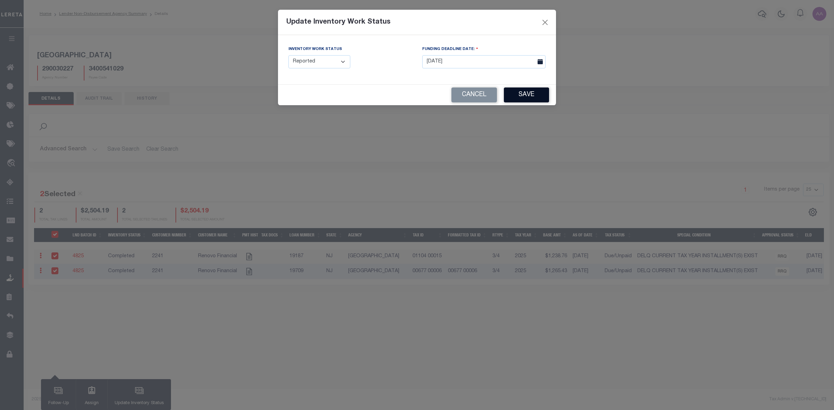
click at [527, 97] on button "Save" at bounding box center [526, 95] width 45 height 15
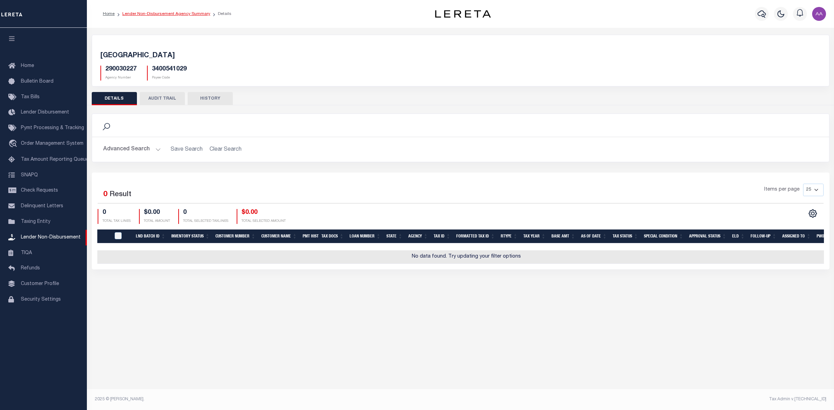
click at [153, 14] on link "Lender Non-Disbursement Agency Summary" at bounding box center [166, 14] width 88 height 4
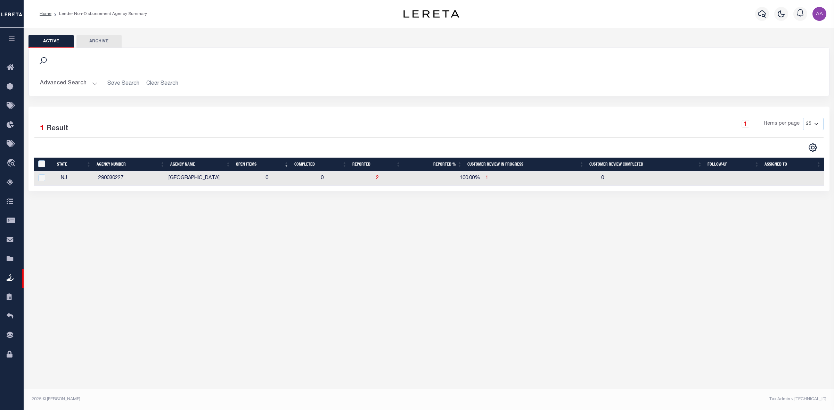
click at [442, 186] on td "100.00%" at bounding box center [453, 179] width 58 height 14
checkbox input "true"
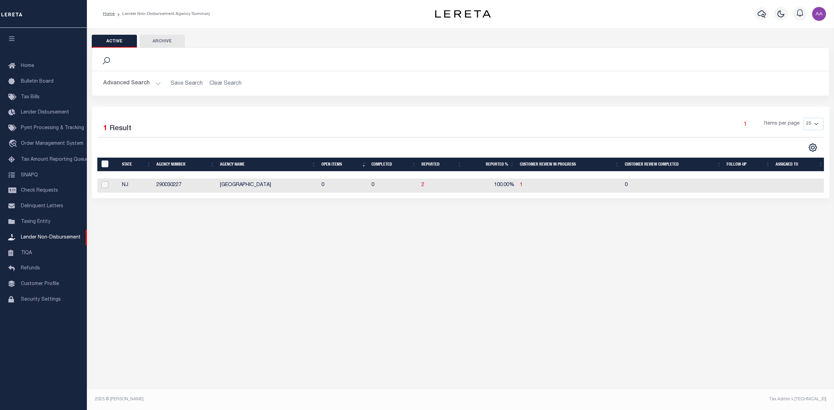
click at [101, 184] on input "checkbox" at bounding box center [104, 184] width 7 height 7
checkbox input "true"
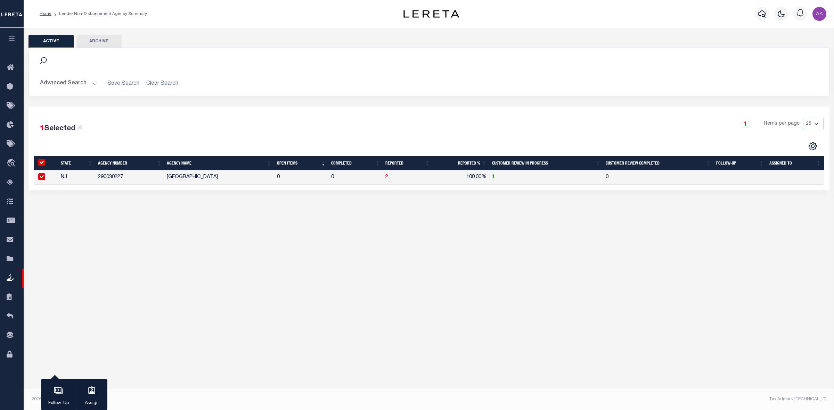
click at [253, 246] on div "Active Archive Search Advanced Search Save Search Clear Search In In AK AL AR AZ" at bounding box center [429, 212] width 810 height 369
click at [82, 128] on icon at bounding box center [80, 128] width 4 height 4
checkbox input "false"
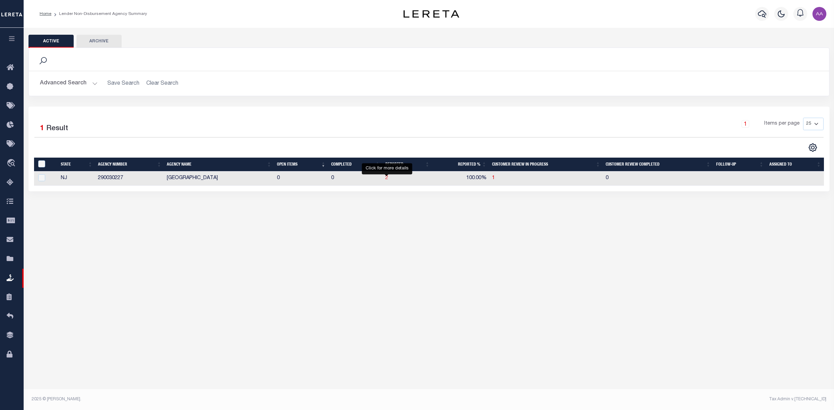
click at [386, 181] on span "2" at bounding box center [386, 178] width 3 height 5
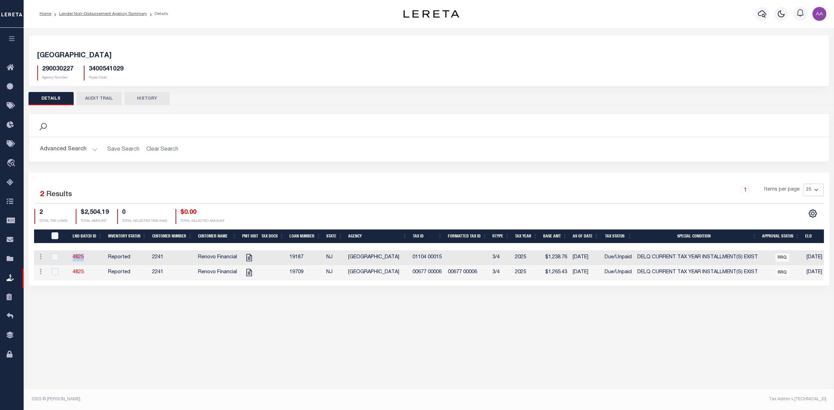
drag, startPoint x: 80, startPoint y: 260, endPoint x: 71, endPoint y: 260, distance: 9.4
click at [71, 260] on td "4825" at bounding box center [87, 258] width 35 height 15
checkbox input "true"
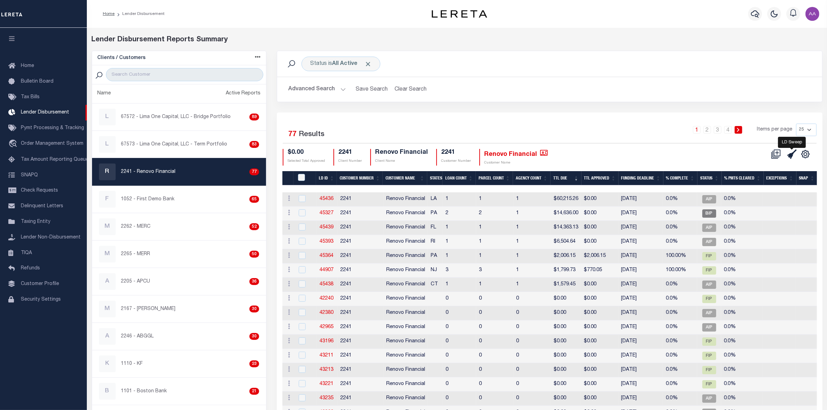
click at [797, 157] on icon at bounding box center [793, 154] width 10 height 10
click at [796, 157] on icon at bounding box center [793, 154] width 10 height 10
